Goal: Information Seeking & Learning: Check status

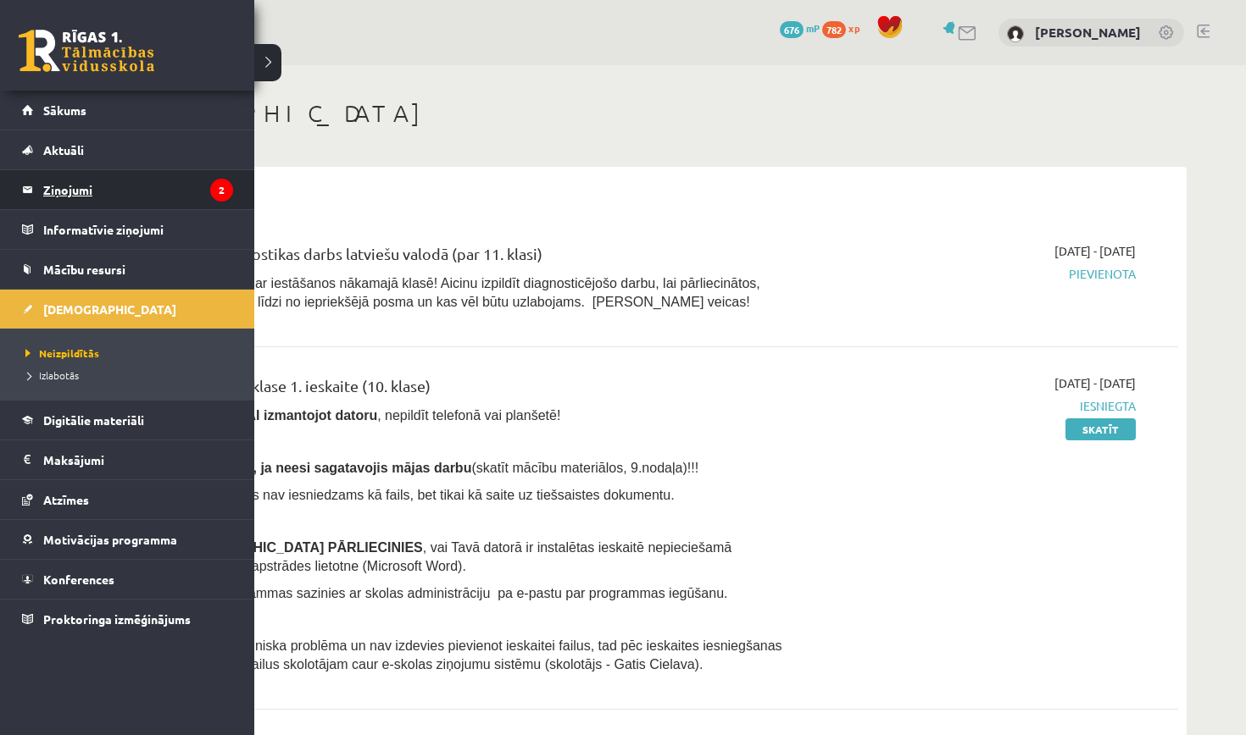
click at [136, 196] on legend "Ziņojumi 2" at bounding box center [138, 189] width 190 height 39
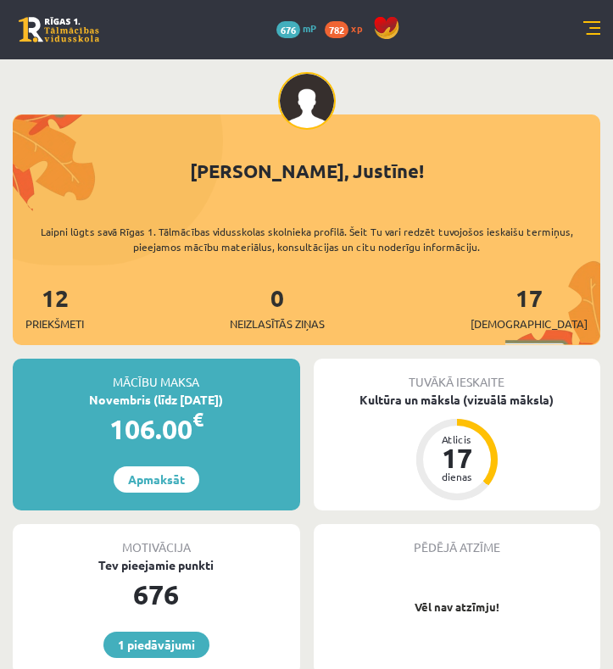
click at [595, 23] on link at bounding box center [591, 29] width 17 height 17
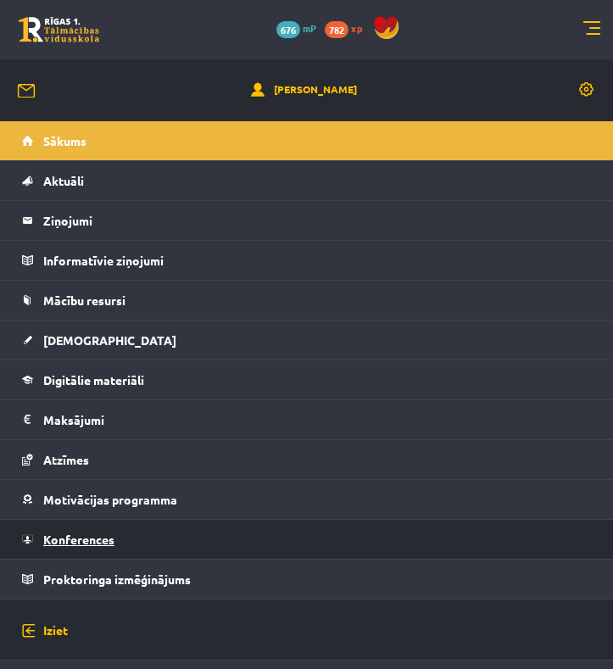
click at [84, 536] on span "Konferences" at bounding box center [78, 538] width 71 height 15
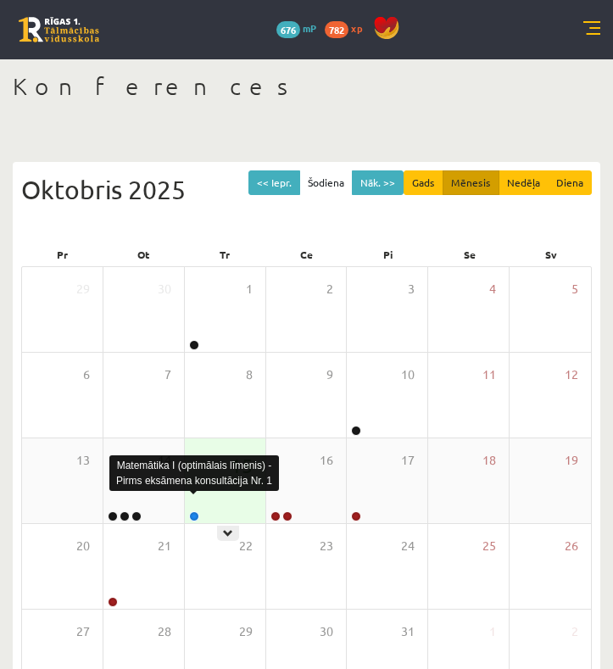
click at [195, 517] on link at bounding box center [194, 516] width 10 height 10
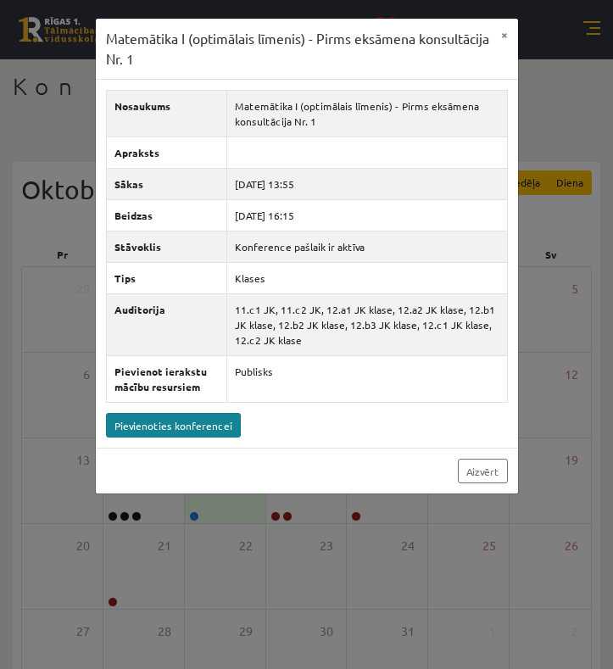
click at [186, 437] on link "Pievienoties konferencei" at bounding box center [173, 425] width 135 height 25
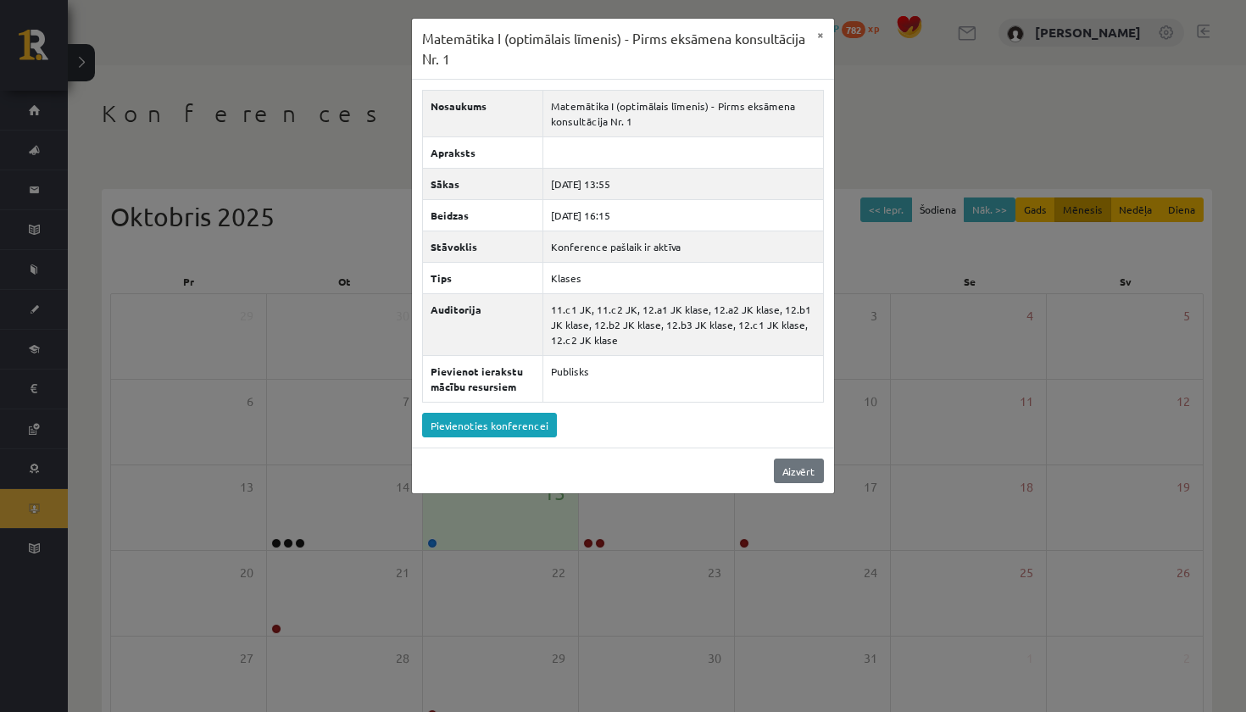
click at [612, 483] on link "Aizvērt" at bounding box center [799, 470] width 50 height 25
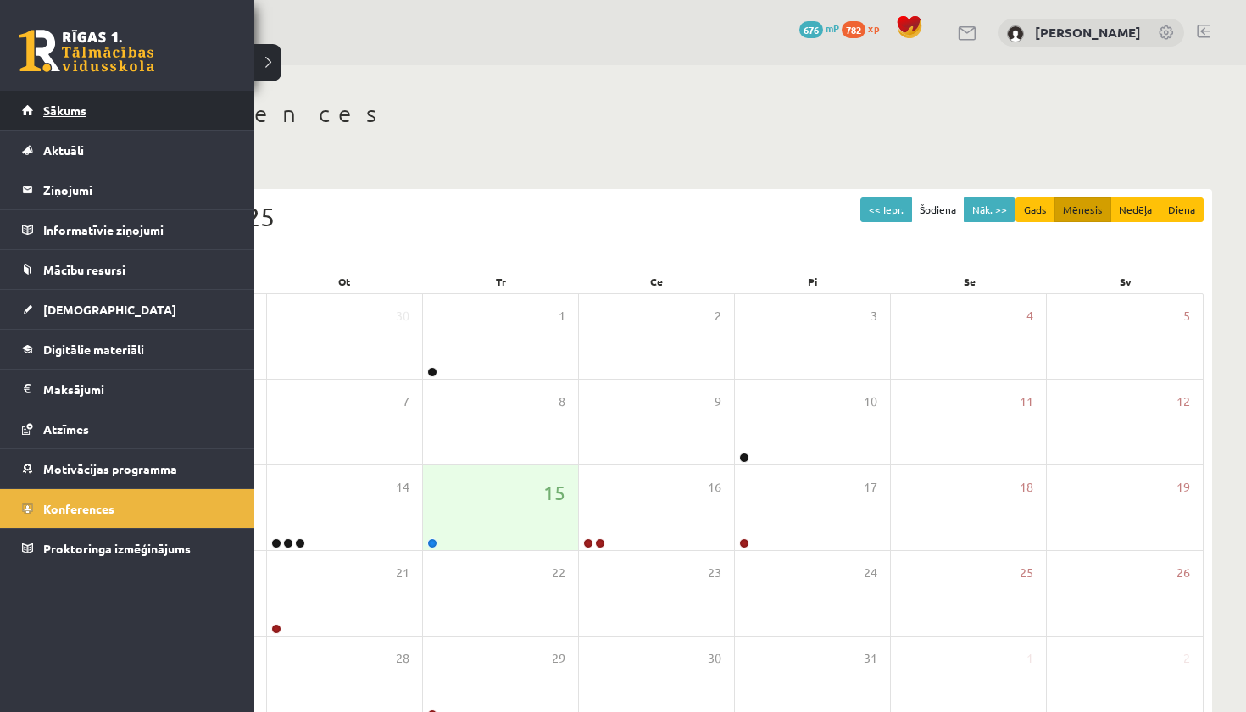
click at [48, 102] on link "Sākums" at bounding box center [127, 110] width 211 height 39
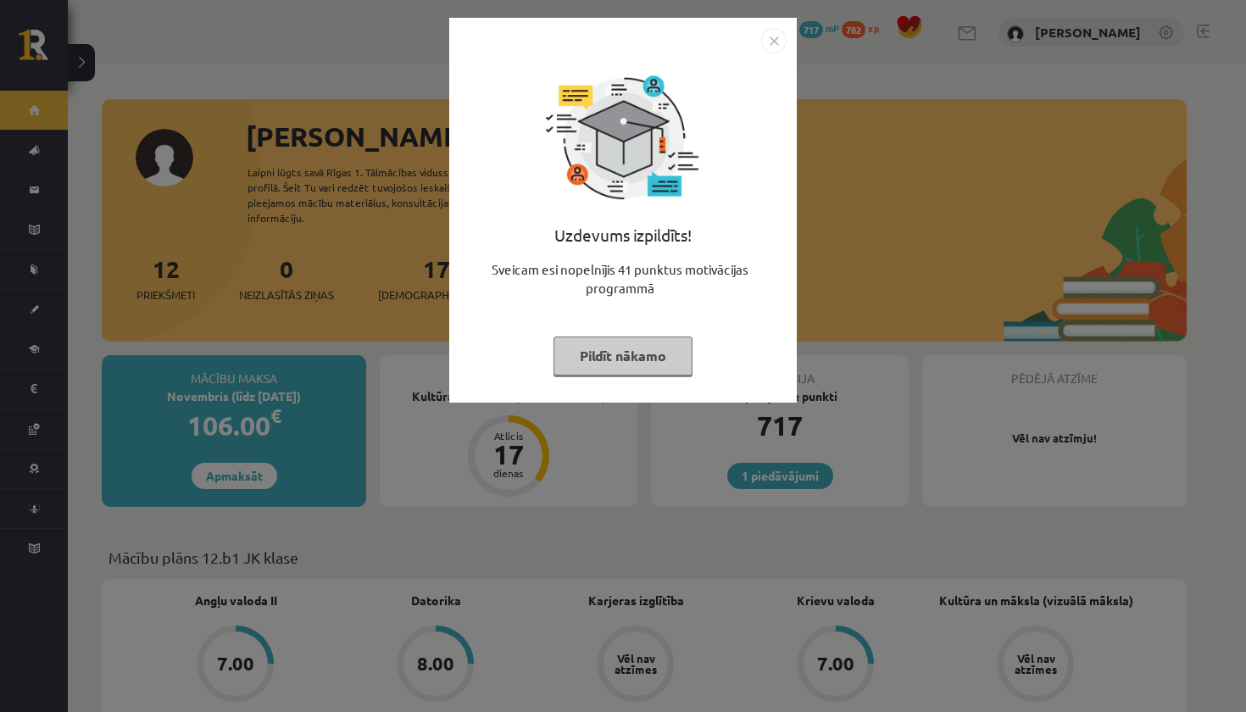
click at [589, 345] on button "Pildīt nākamo" at bounding box center [622, 355] width 139 height 39
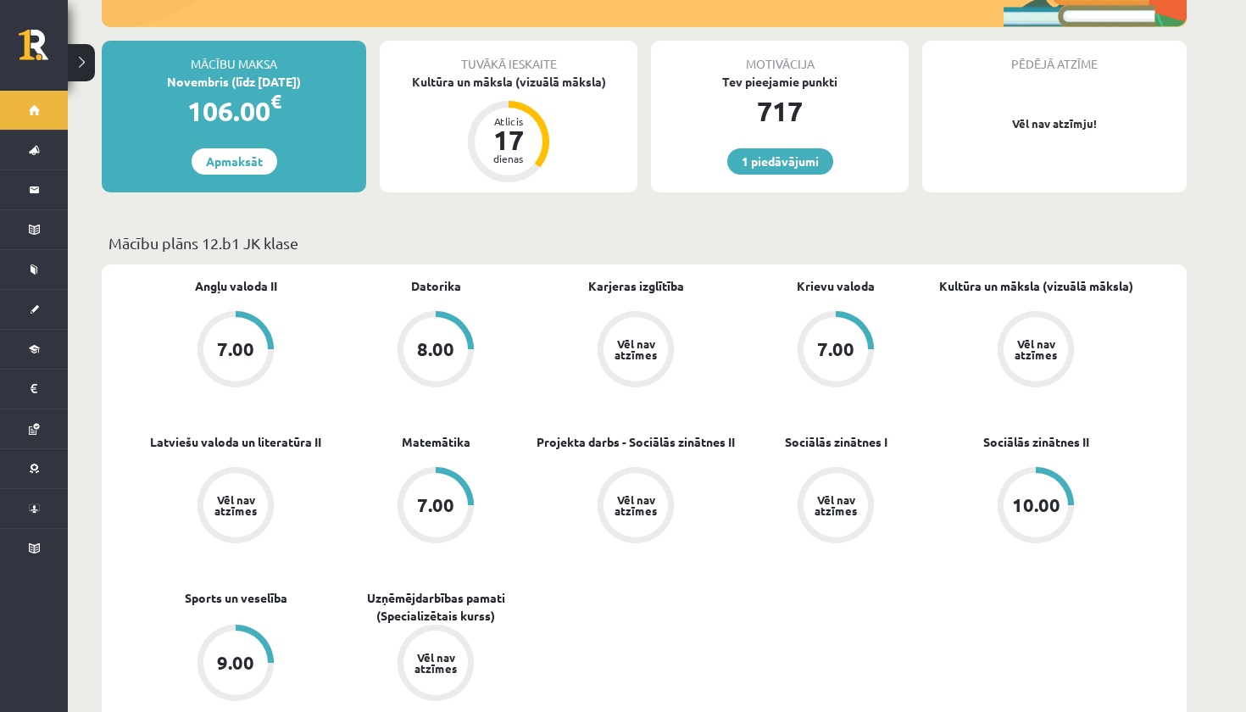
scroll to position [316, 0]
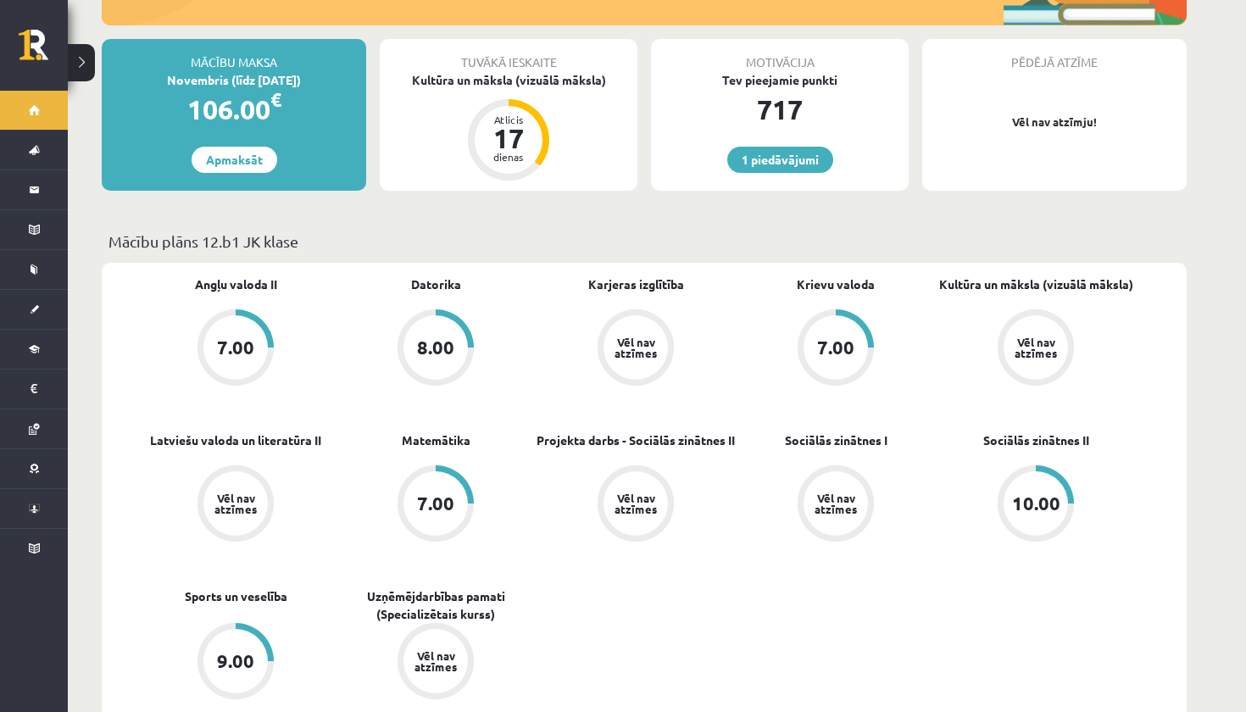
click at [461, 315] on div "8.00" at bounding box center [435, 347] width 64 height 64
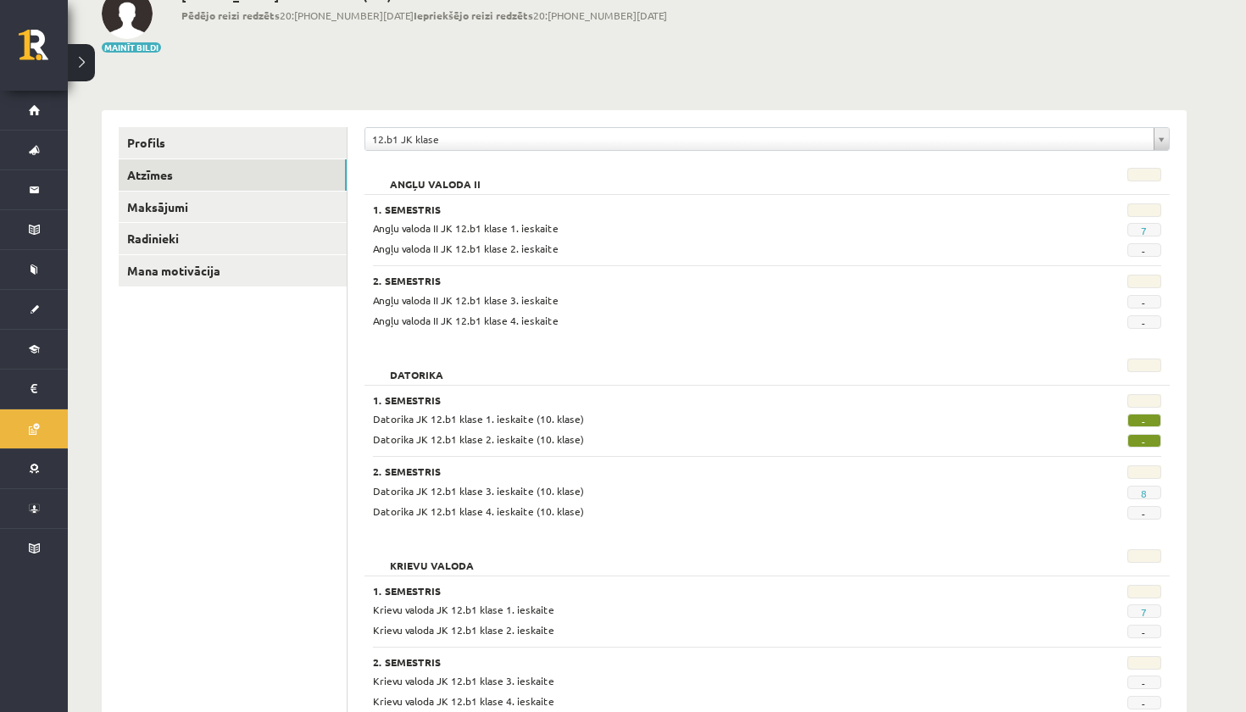
scroll to position [119, 0]
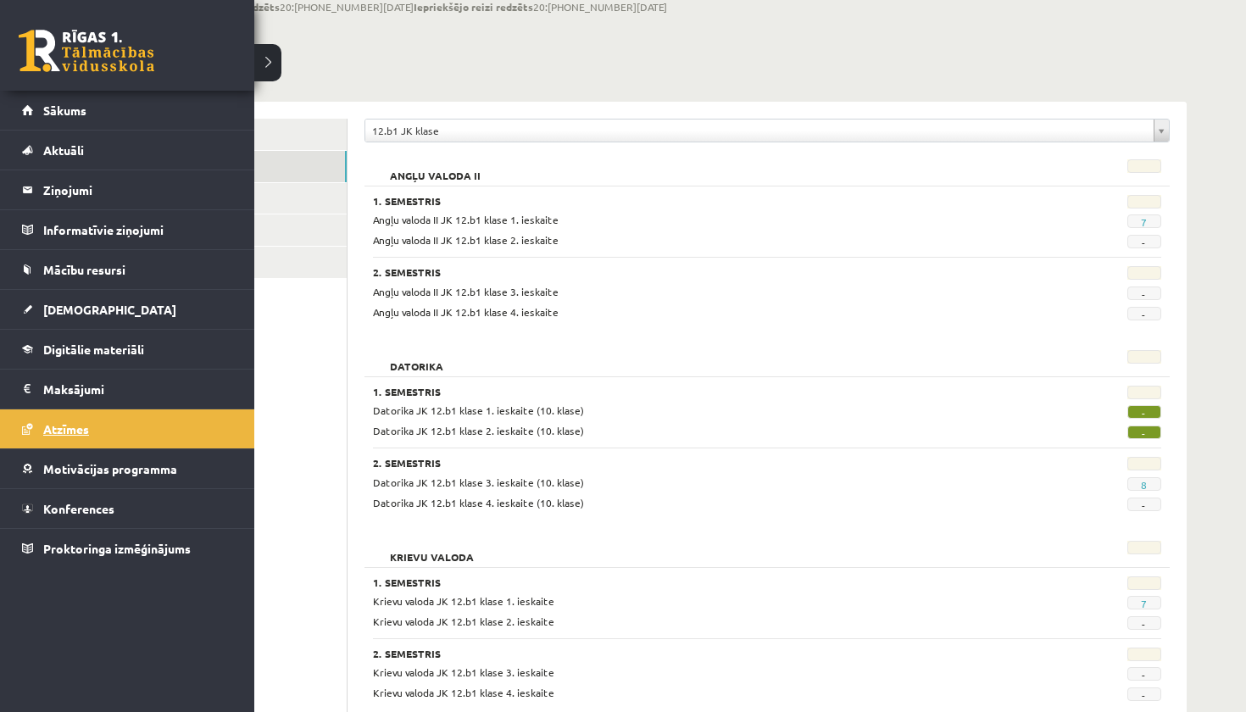
click at [64, 436] on link "Atzīmes" at bounding box center [127, 428] width 211 height 39
click at [80, 317] on link "[DEMOGRAPHIC_DATA]" at bounding box center [127, 309] width 211 height 39
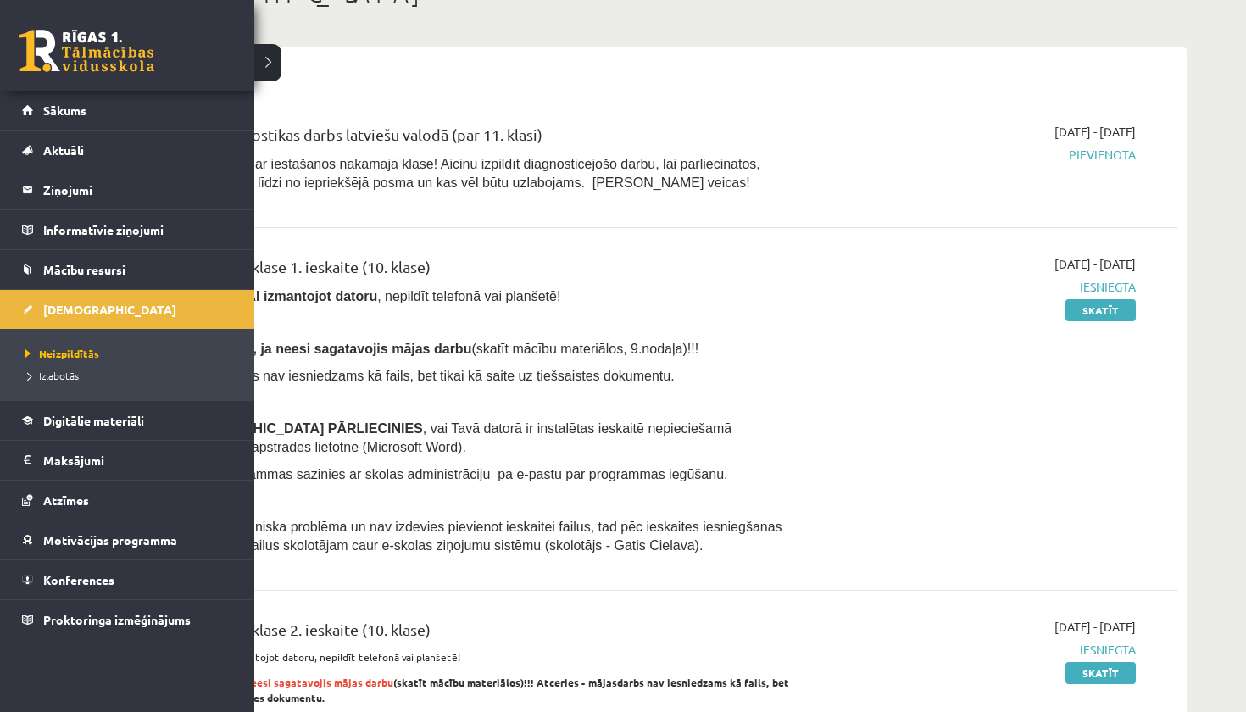
click at [58, 380] on link "Izlabotās" at bounding box center [129, 375] width 216 height 15
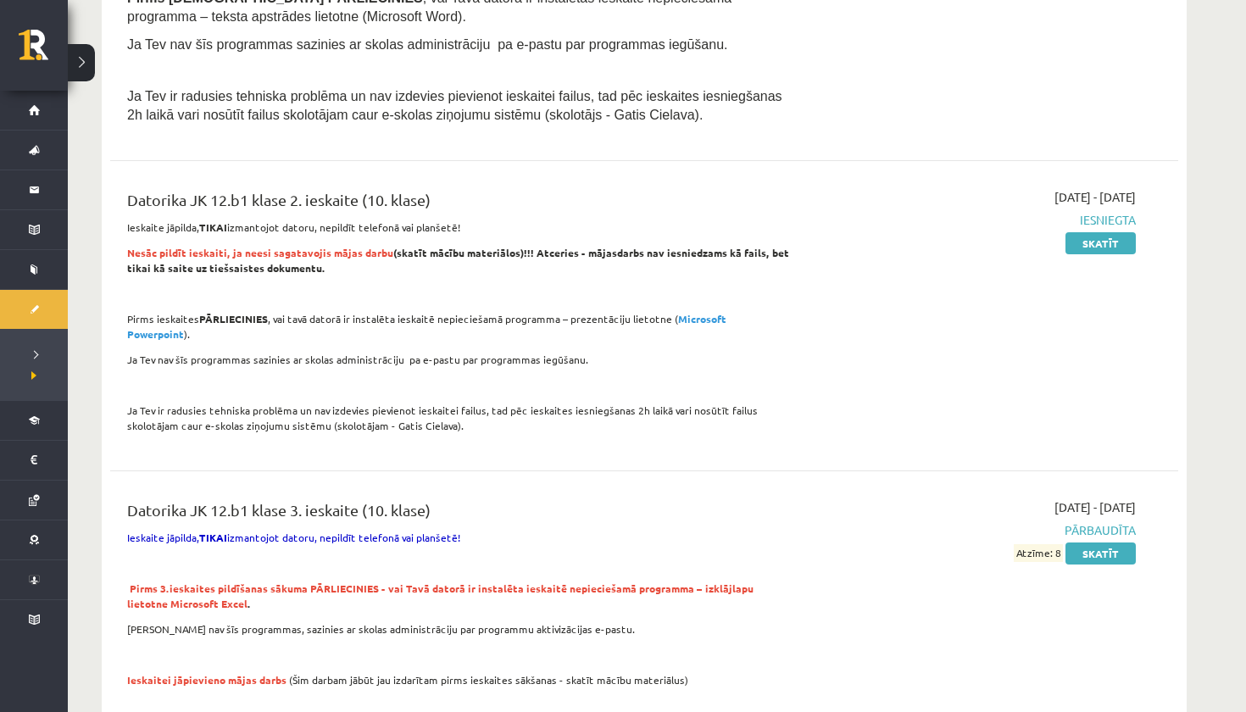
scroll to position [887, 0]
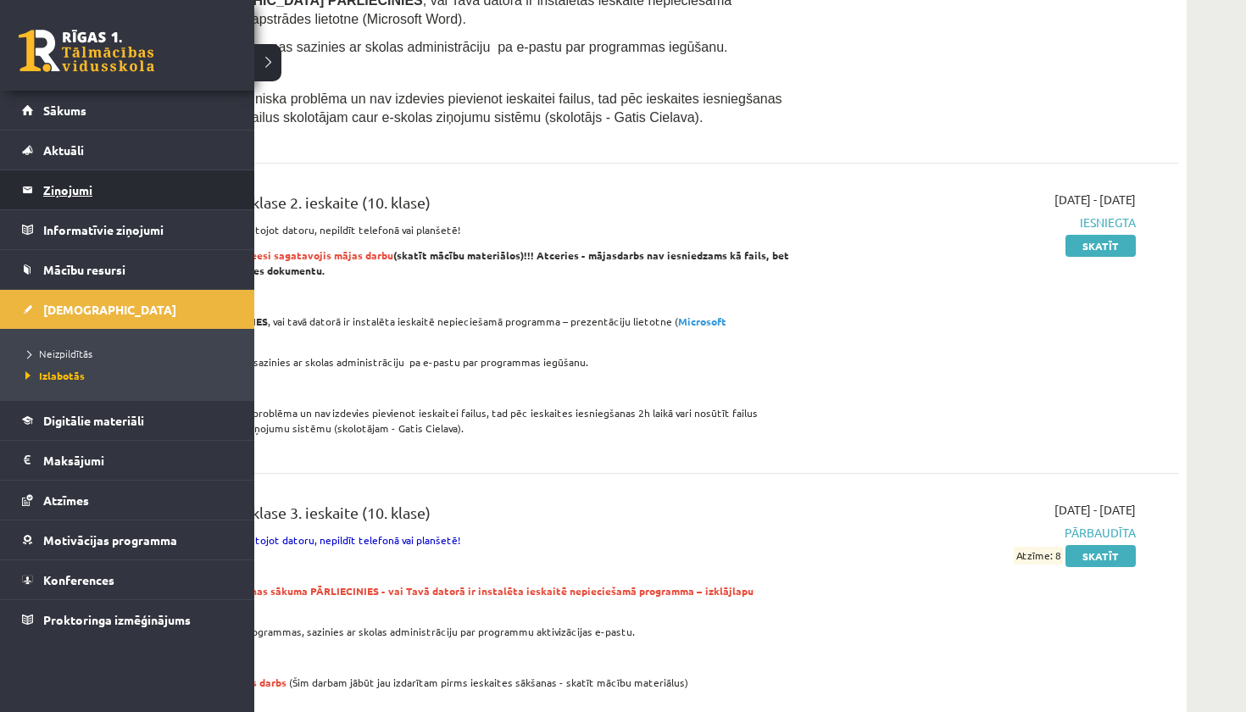
click at [65, 186] on legend "Ziņojumi 0" at bounding box center [138, 189] width 190 height 39
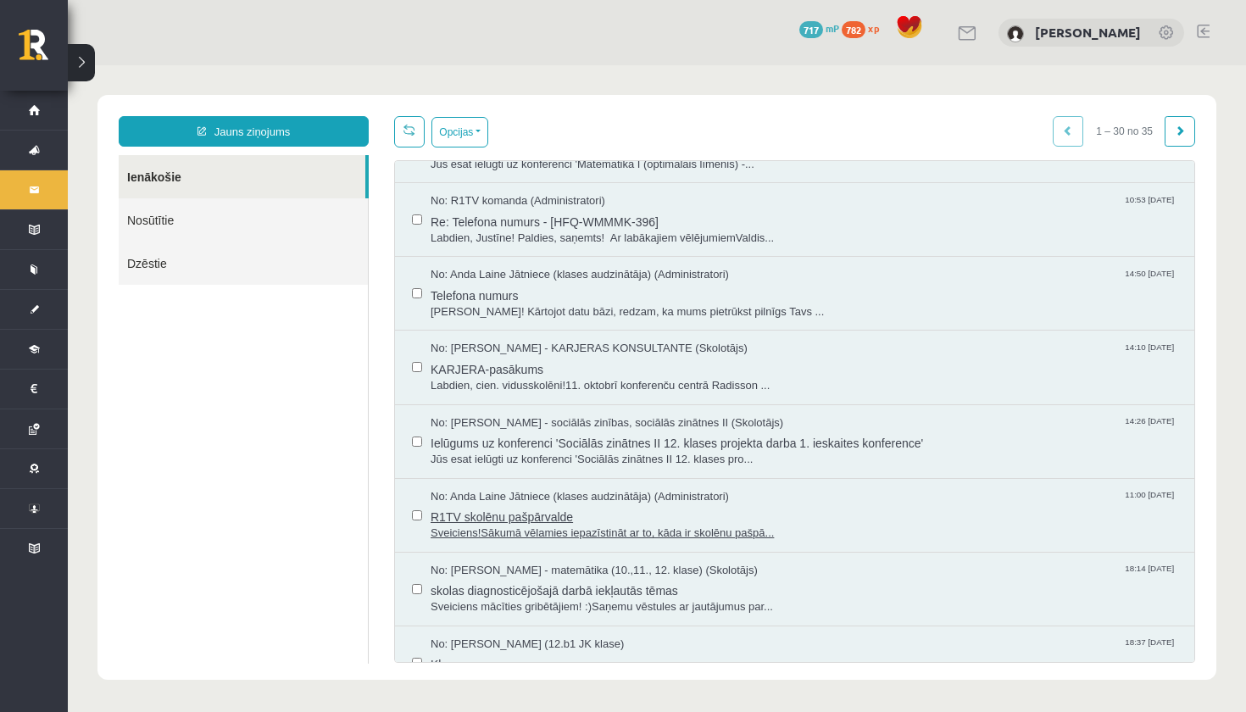
scroll to position [65, 0]
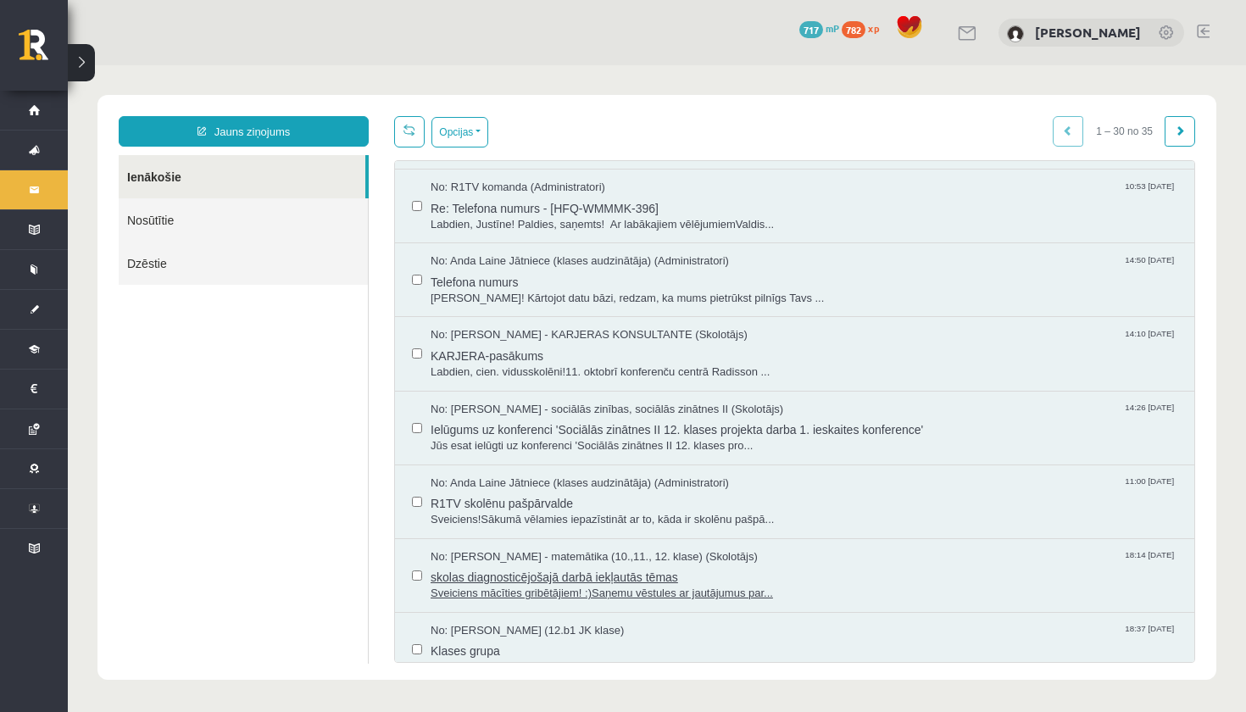
click at [489, 564] on span "skolas diagnosticējošajā darbā iekļautās tēmas" at bounding box center [803, 574] width 747 height 21
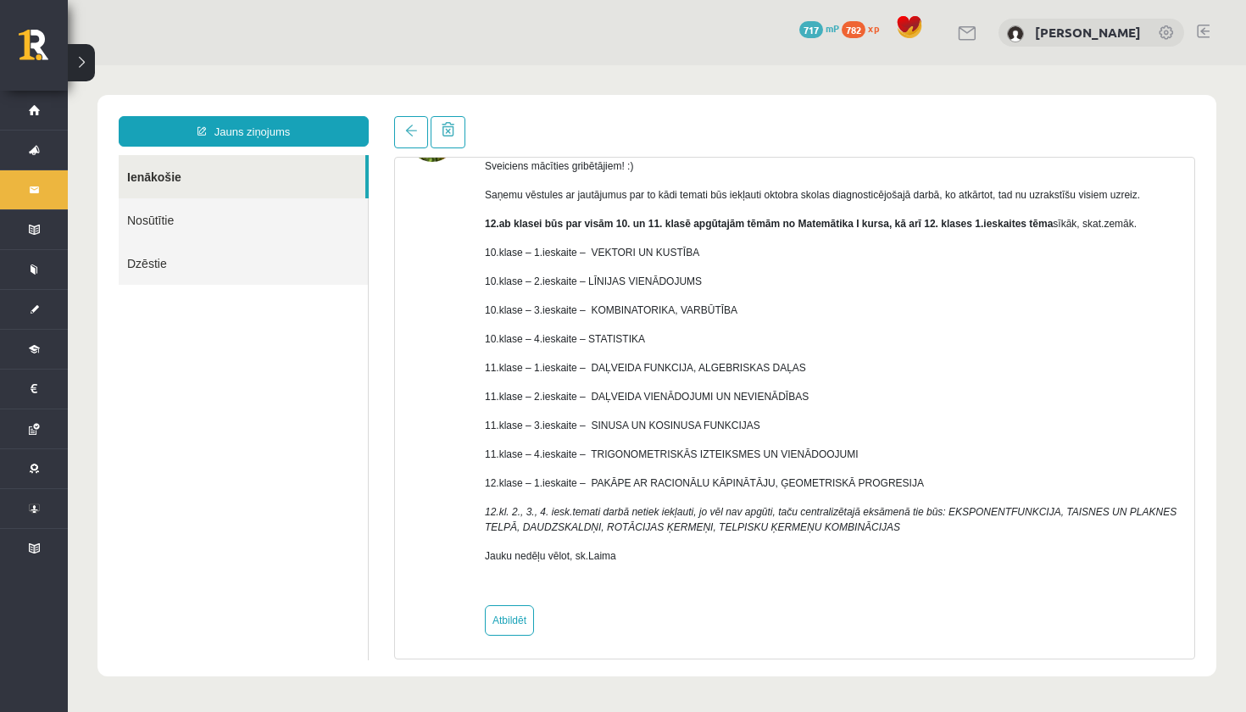
scroll to position [124, 0]
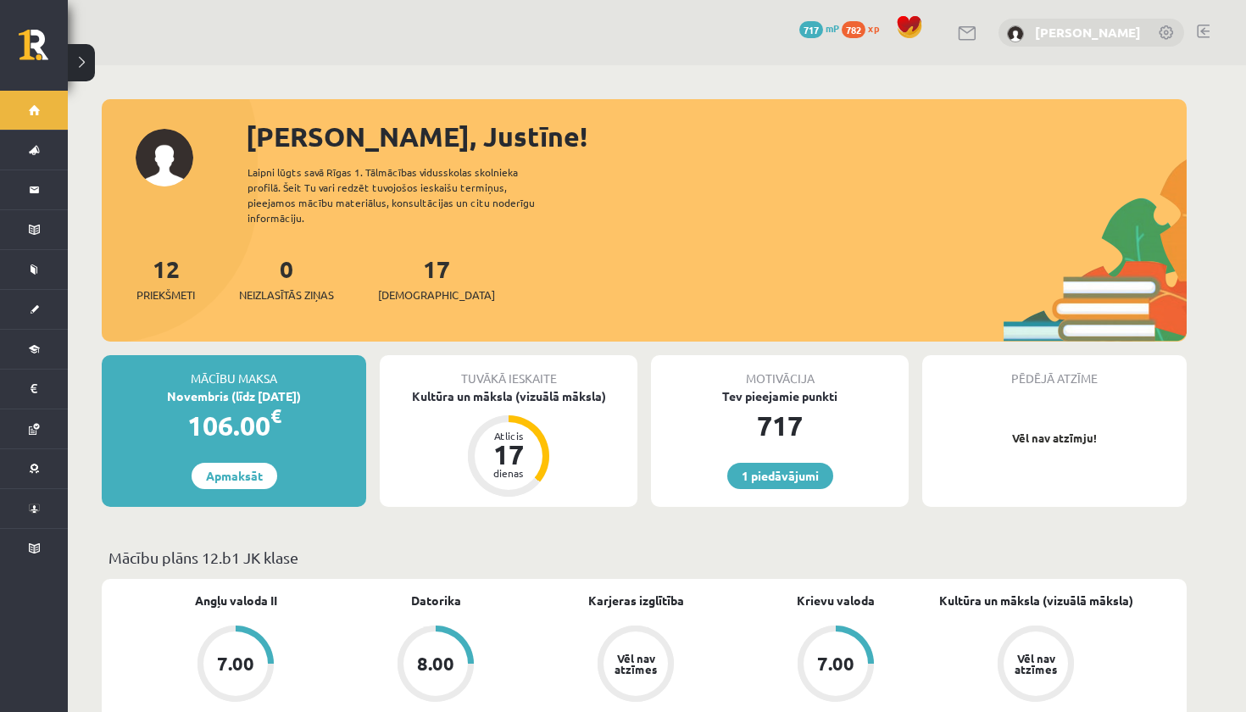
click at [1096, 32] on link "[PERSON_NAME]" at bounding box center [1088, 32] width 106 height 17
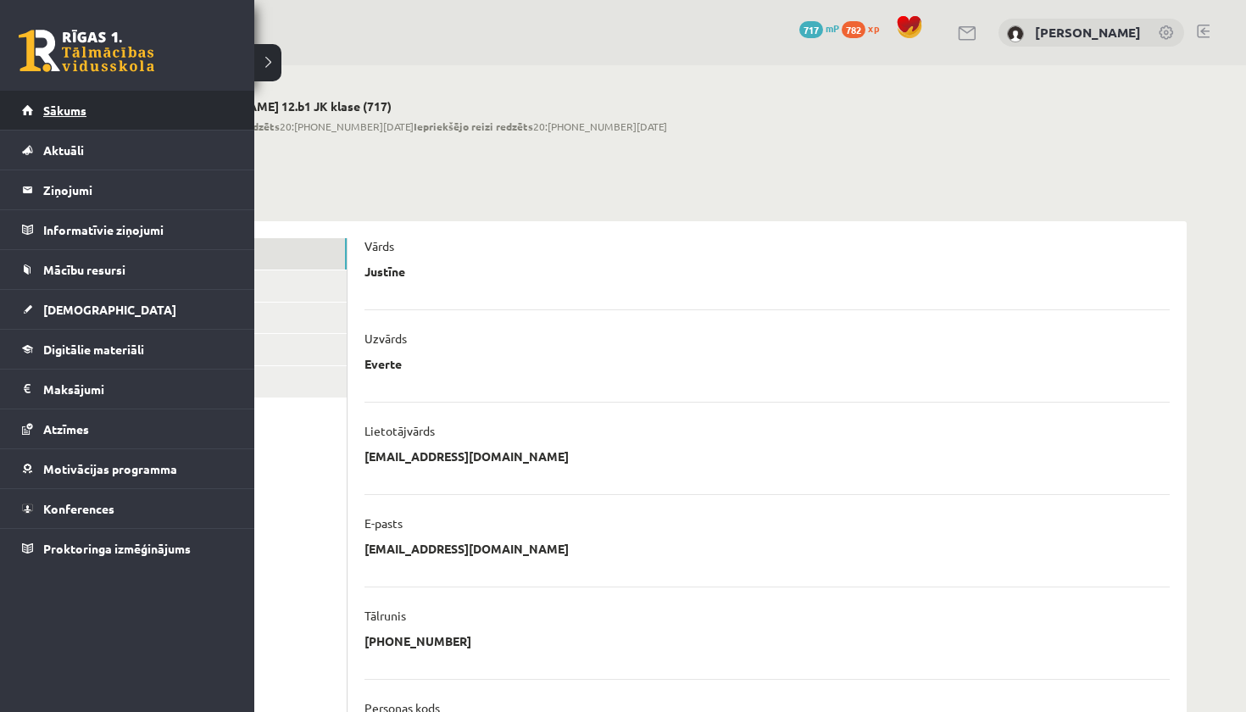
click at [53, 112] on span "Sākums" at bounding box center [64, 110] width 43 height 15
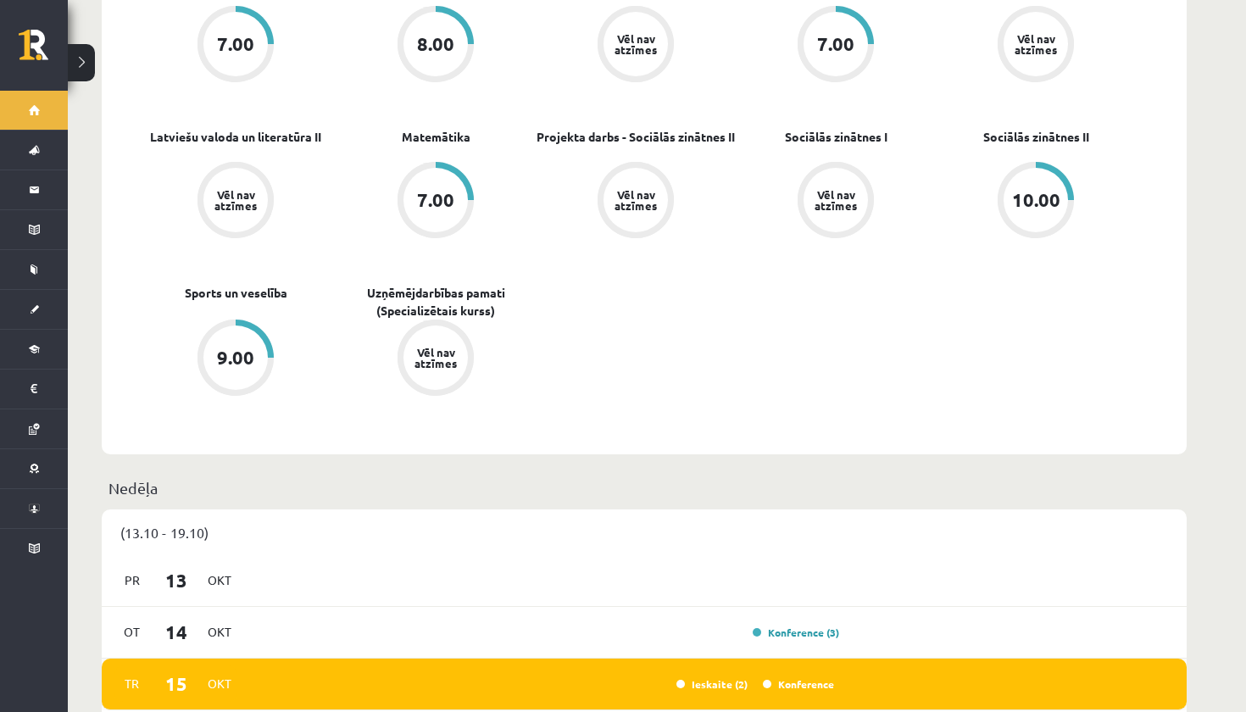
scroll to position [423, 0]
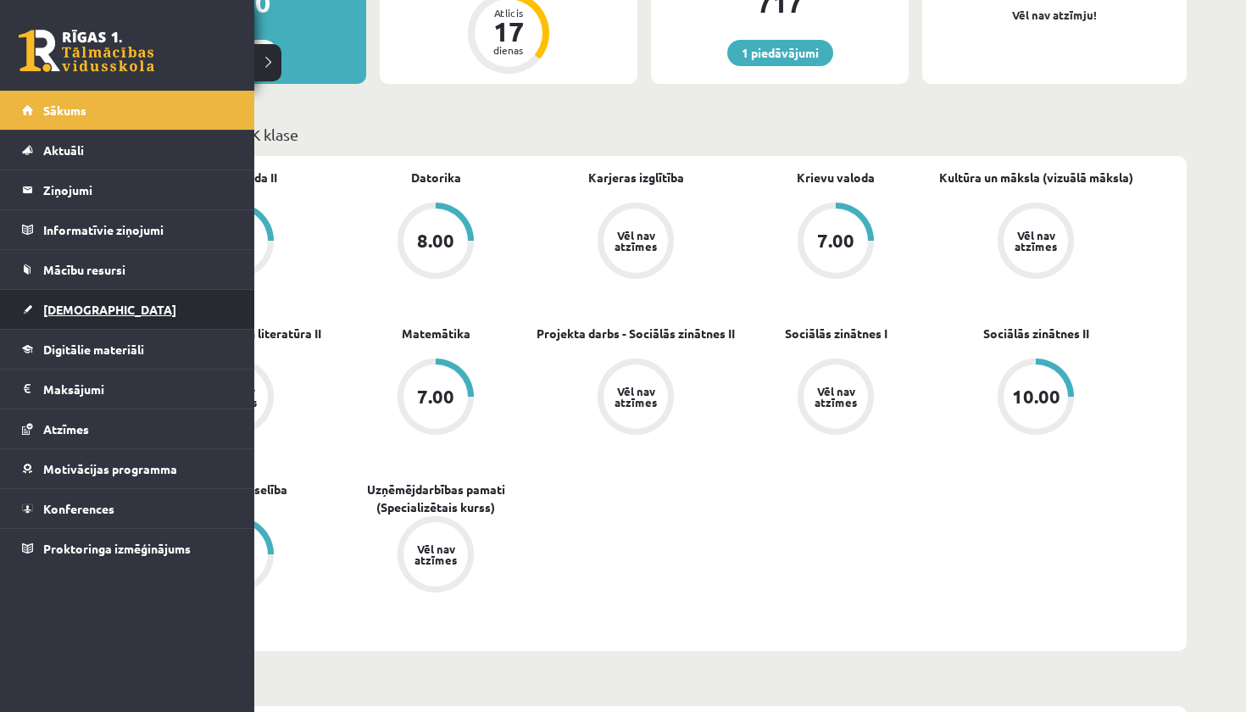
click at [49, 307] on span "[DEMOGRAPHIC_DATA]" at bounding box center [109, 309] width 133 height 15
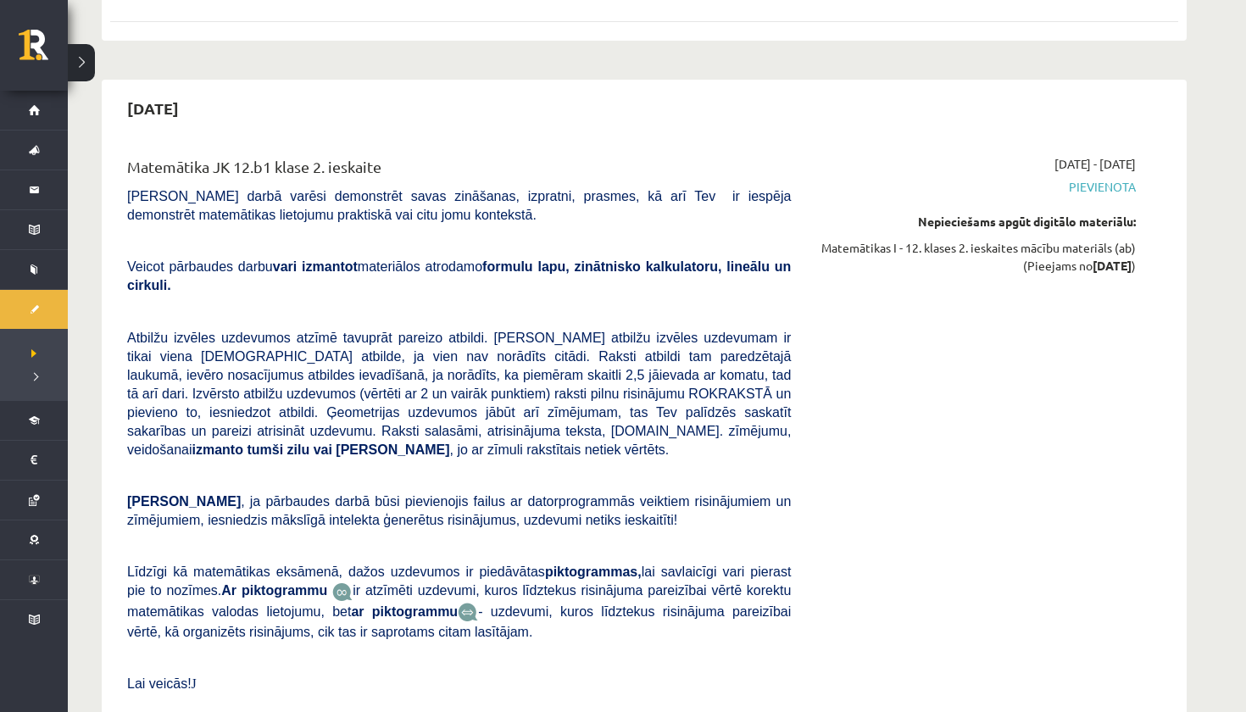
scroll to position [4738, 0]
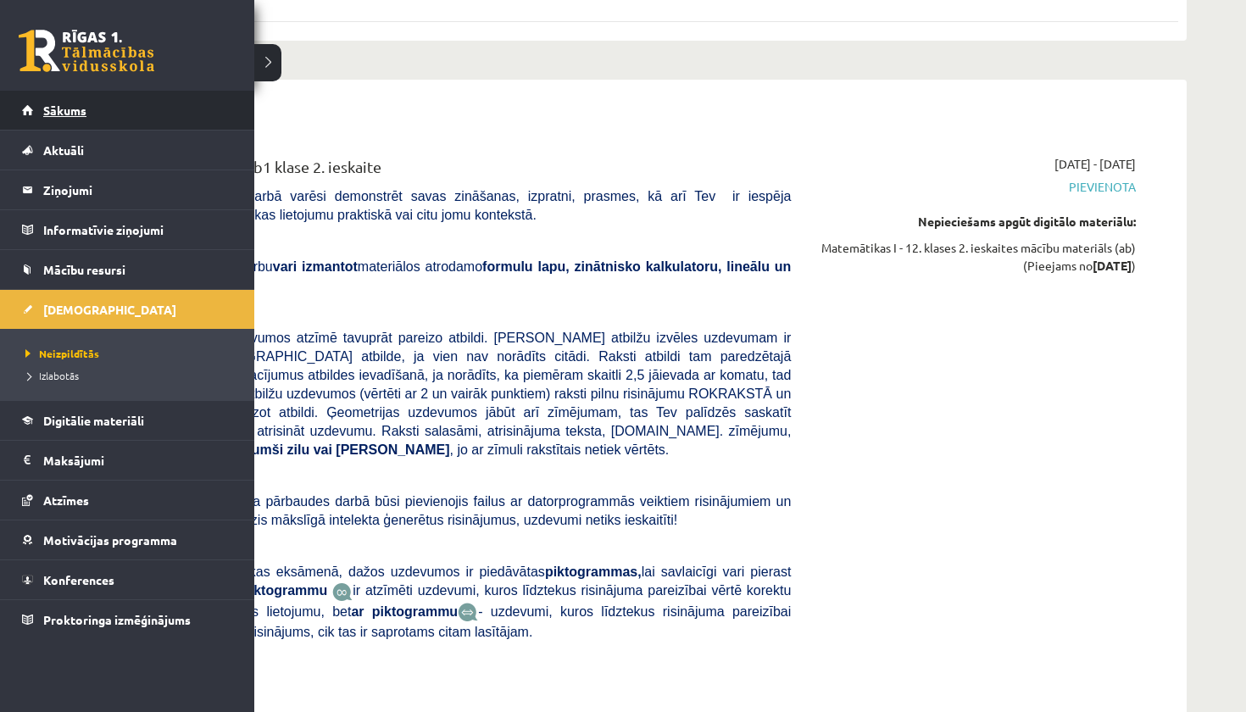
click at [52, 116] on span "Sākums" at bounding box center [64, 110] width 43 height 15
